Goal: Task Accomplishment & Management: Manage account settings

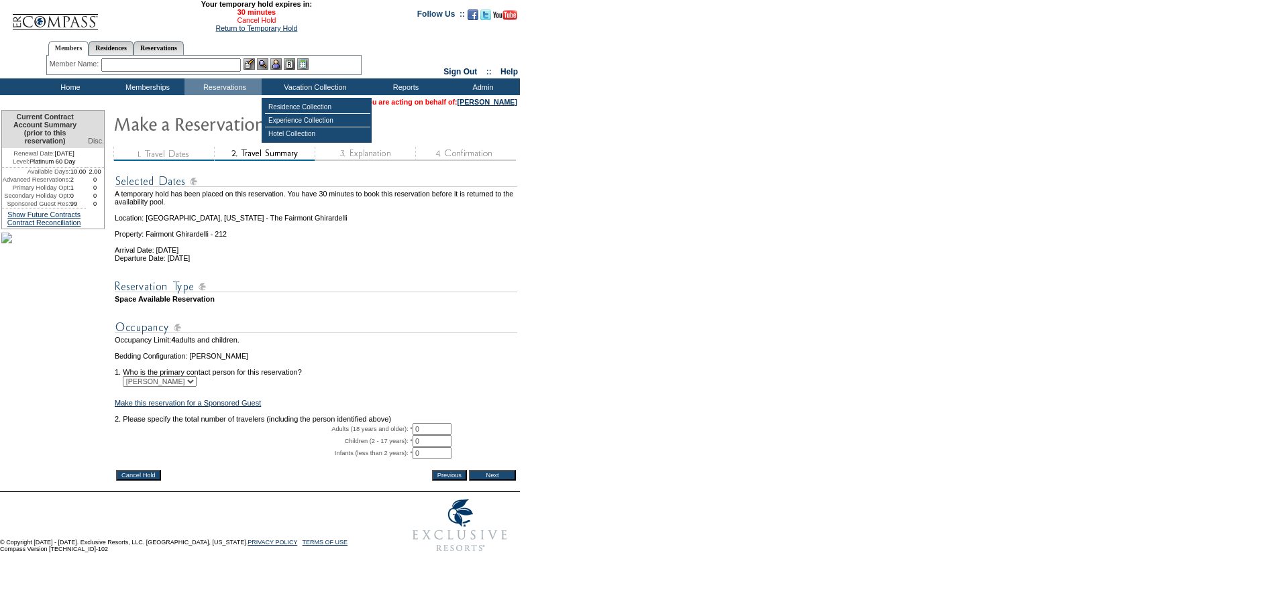
click at [251, 22] on link "Cancel Hold" at bounding box center [256, 20] width 39 height 8
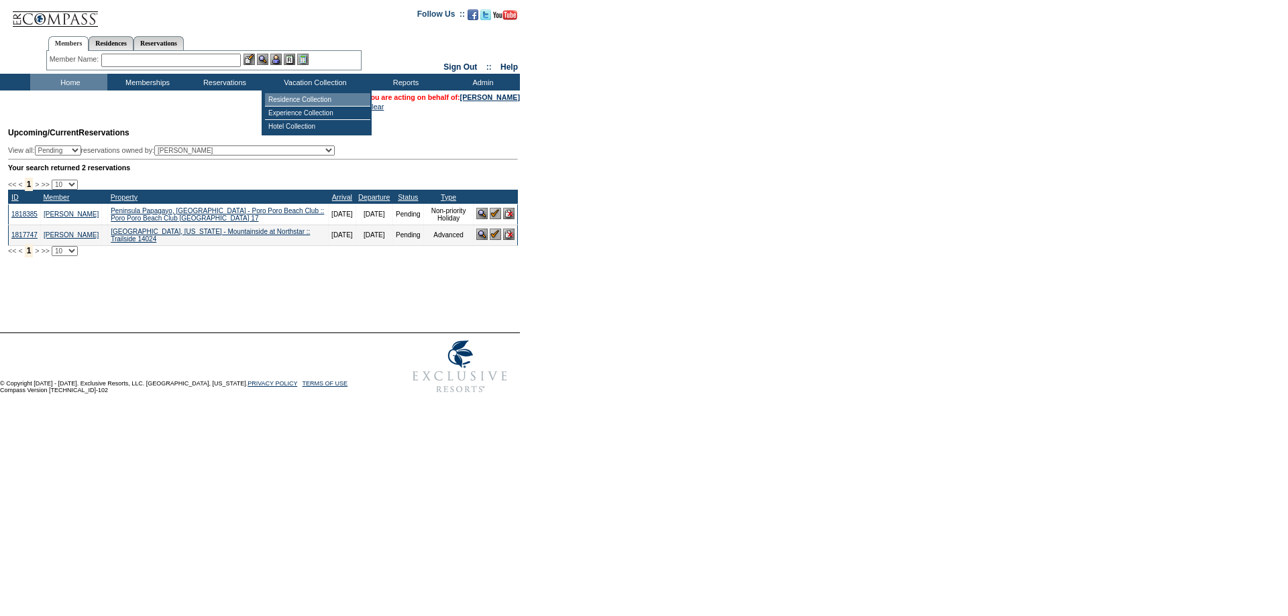
click at [313, 97] on td "Residence Collection" at bounding box center [317, 99] width 105 height 13
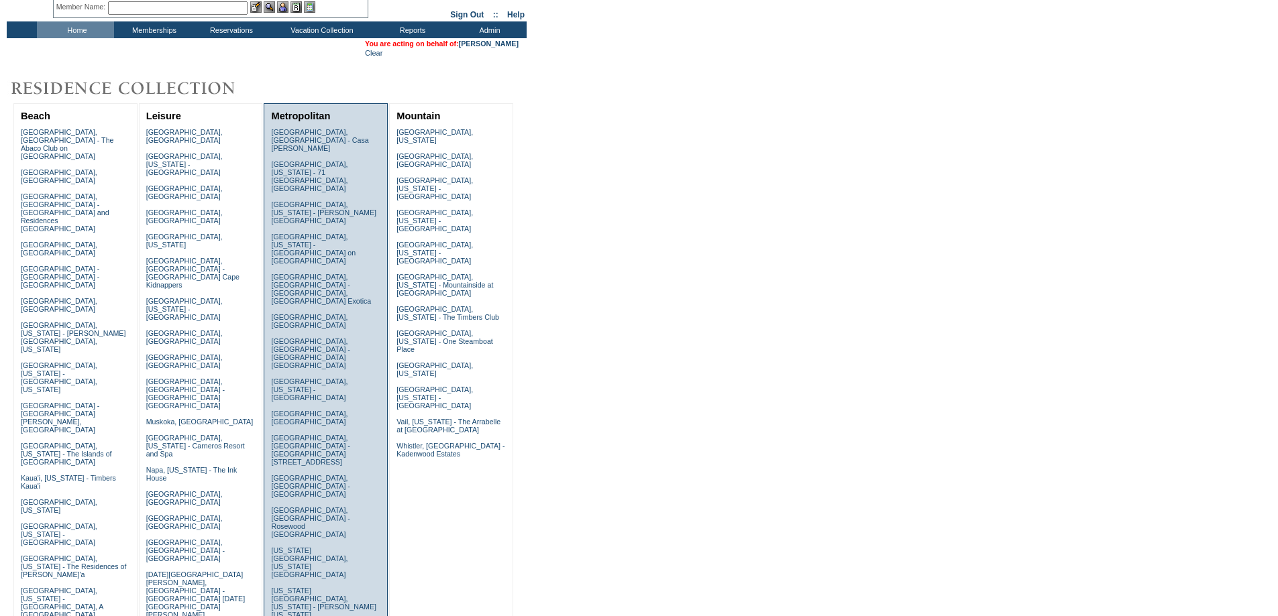
scroll to position [89, 0]
